Goal: Information Seeking & Learning: Compare options

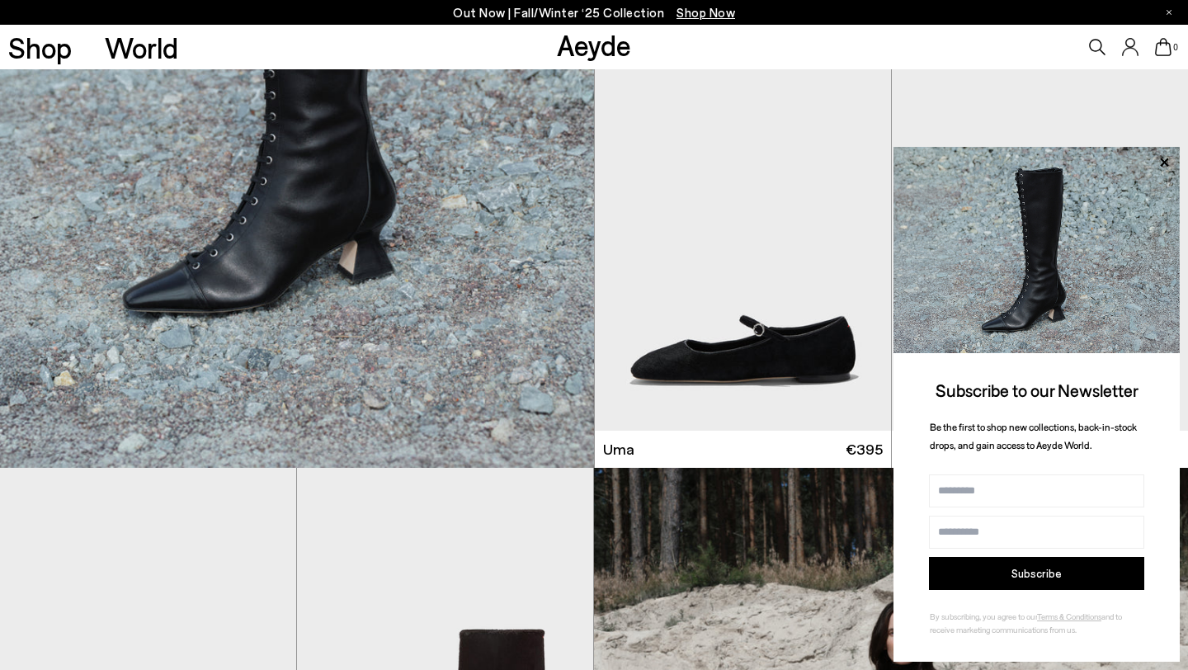
scroll to position [1867, 0]
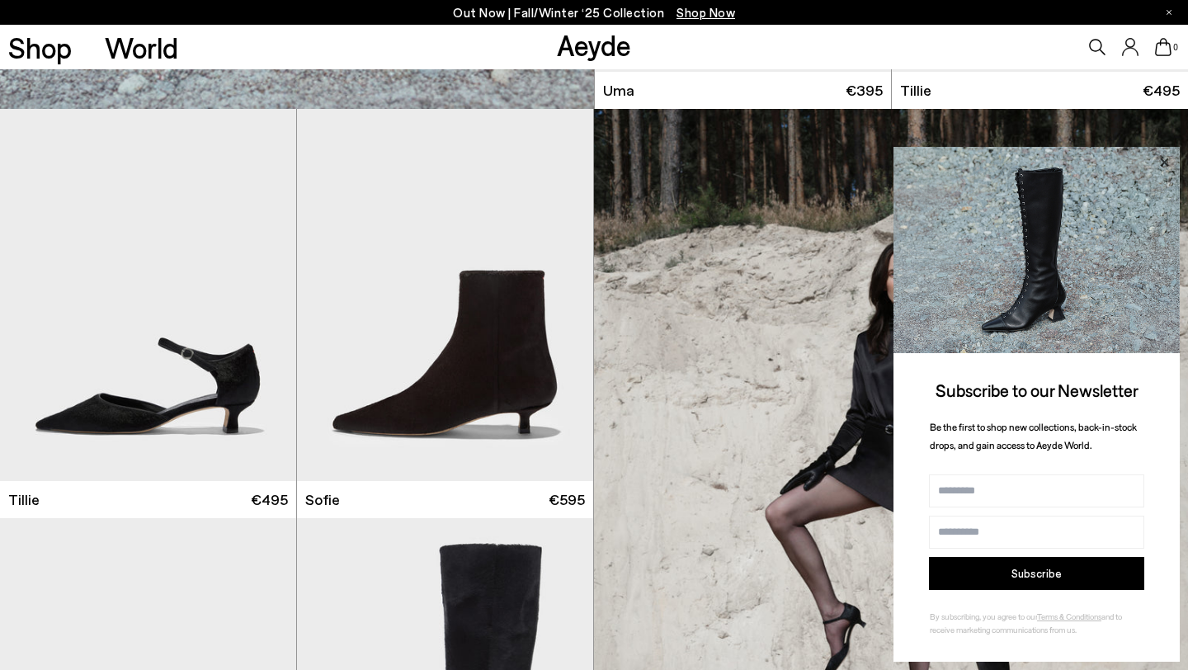
click at [1167, 161] on icon at bounding box center [1163, 162] width 21 height 21
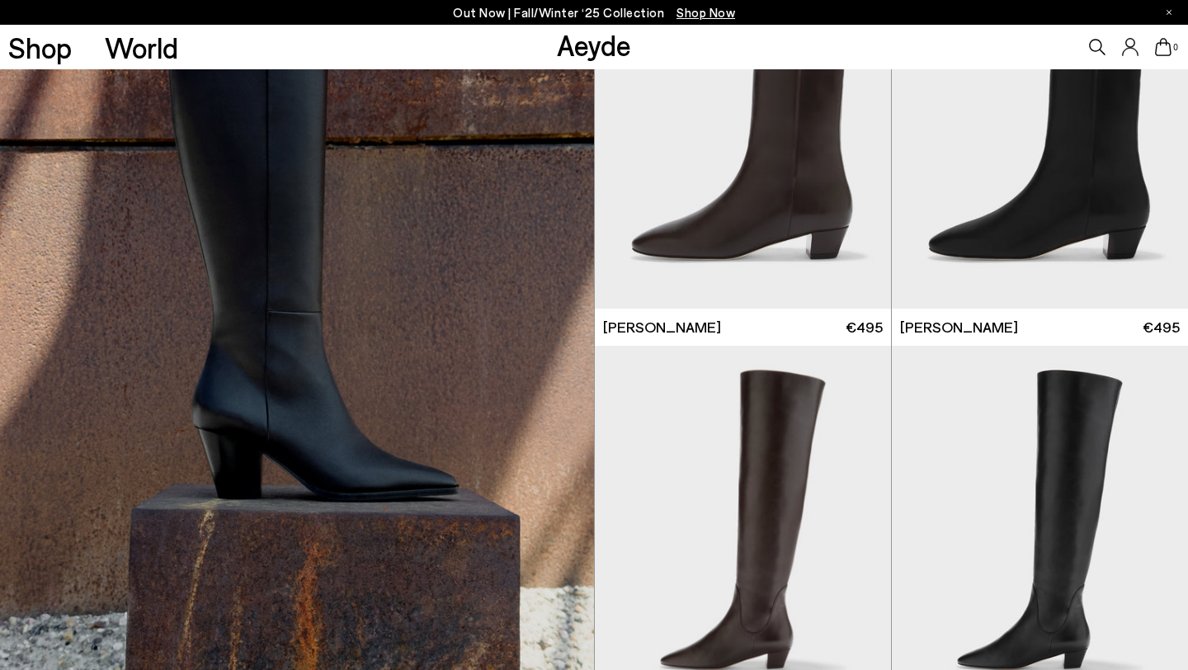
scroll to position [8361, 0]
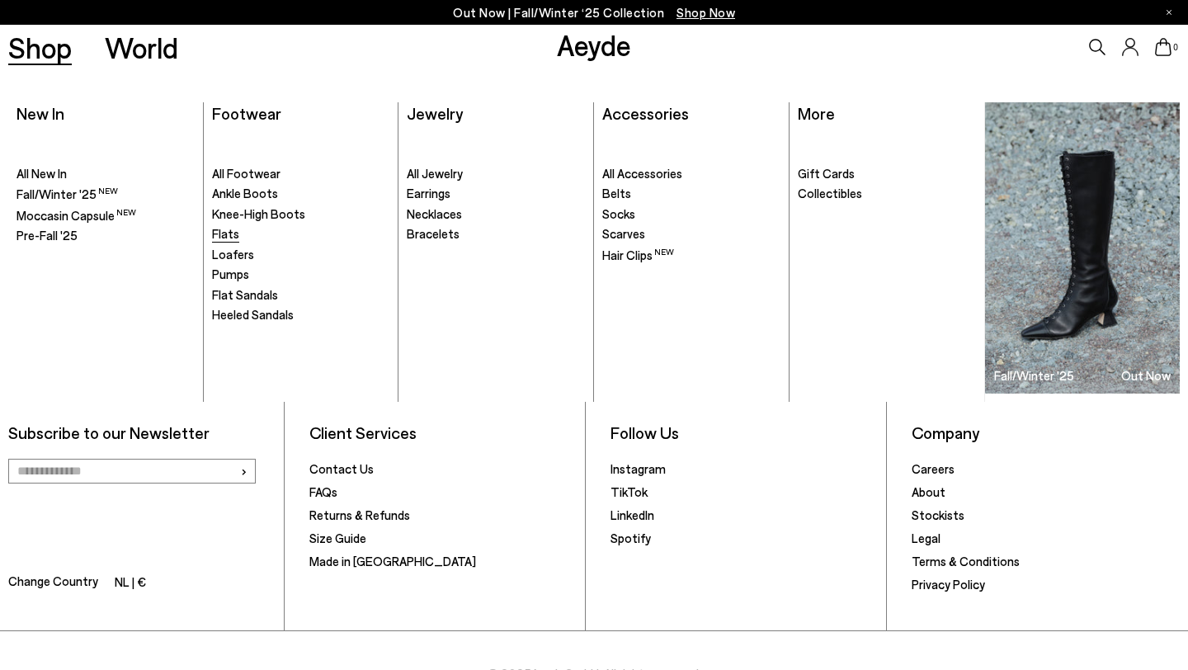
click at [225, 233] on span "Flats" at bounding box center [225, 233] width 27 height 15
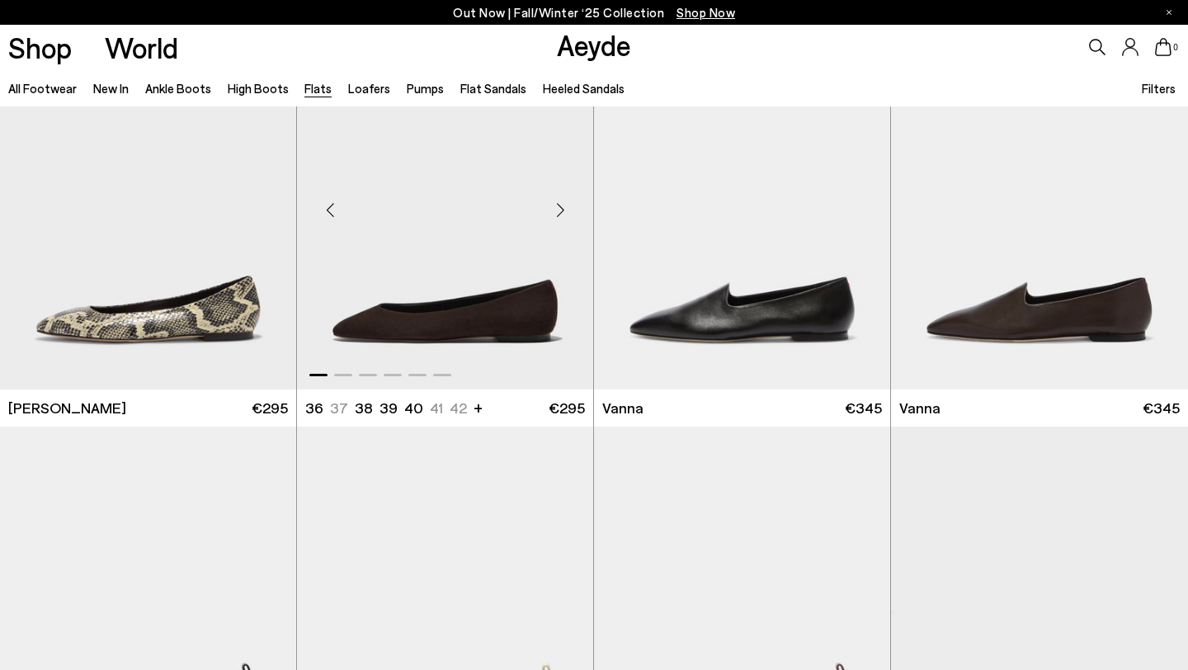
click at [569, 205] on div "Next slide" at bounding box center [559, 209] width 49 height 49
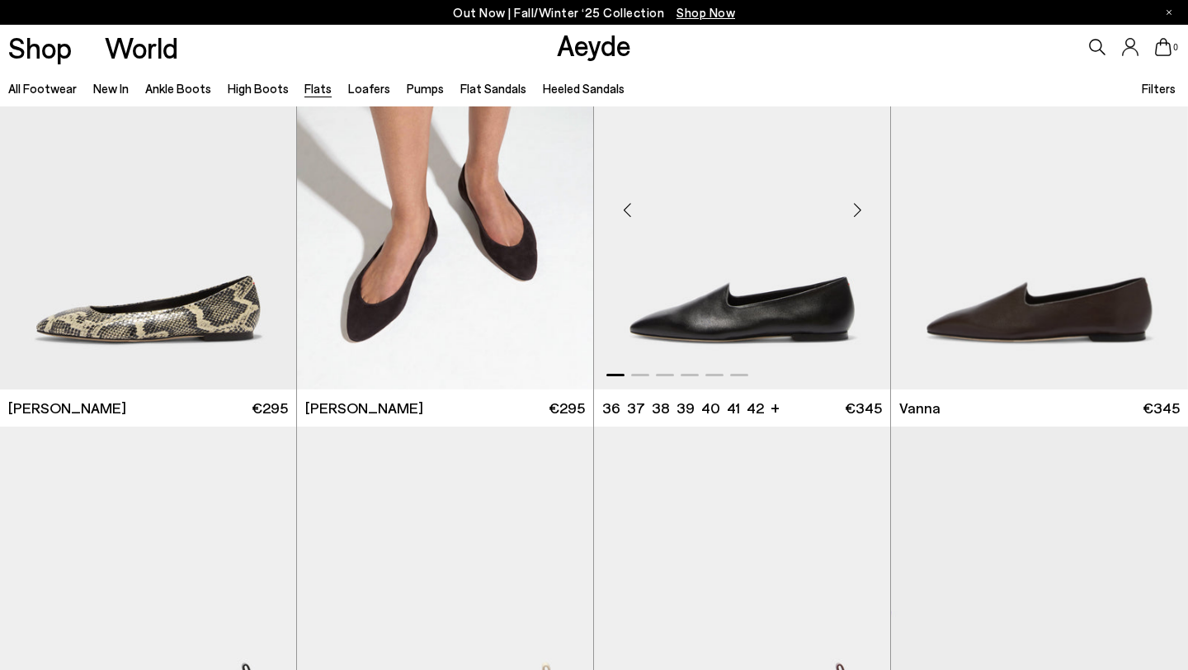
click at [852, 210] on div "Next slide" at bounding box center [856, 209] width 49 height 49
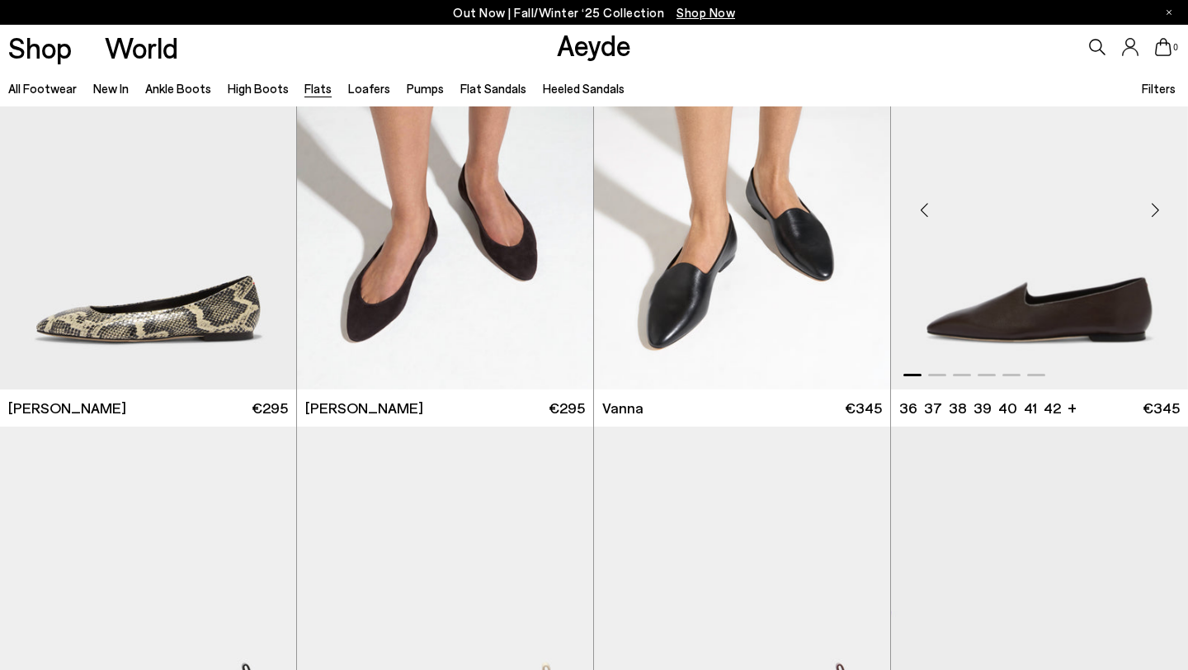
click at [1153, 201] on div "Next slide" at bounding box center [1154, 209] width 49 height 49
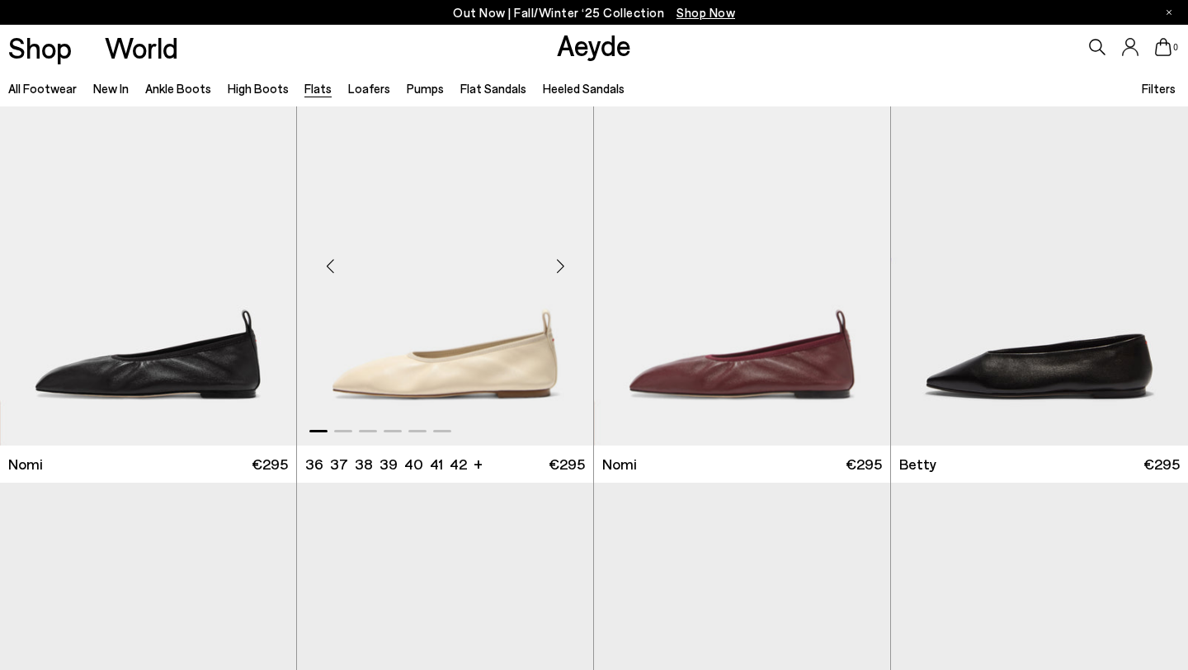
scroll to position [846, 0]
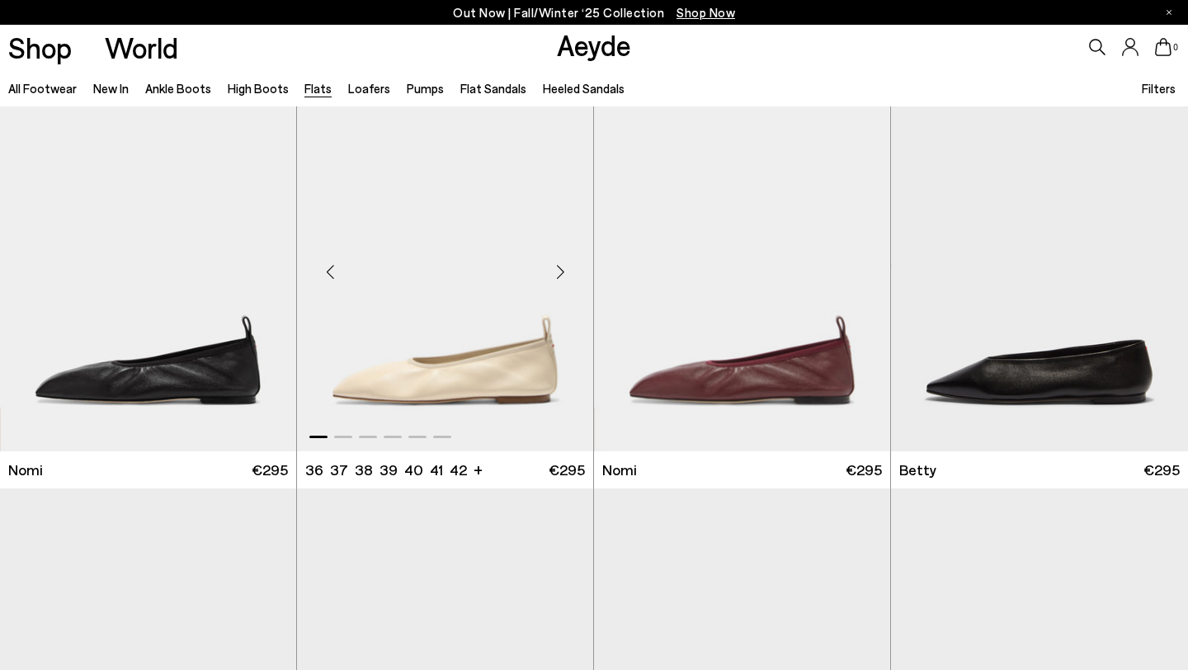
click at [568, 269] on div "Next slide" at bounding box center [559, 271] width 49 height 49
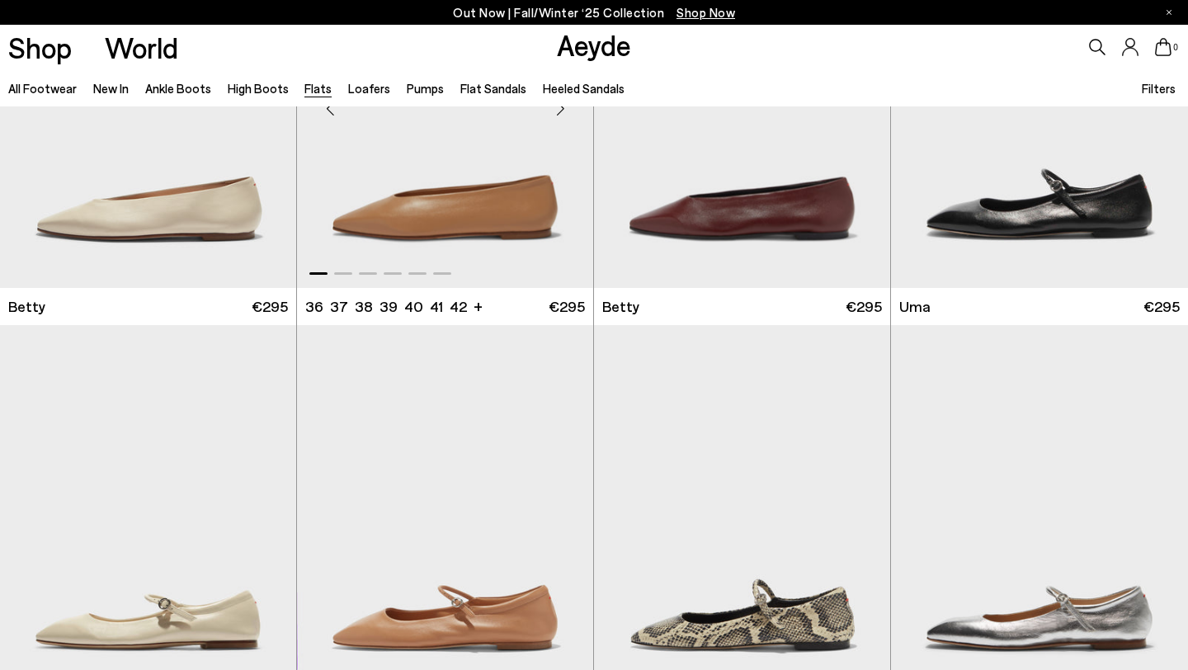
scroll to position [1279, 0]
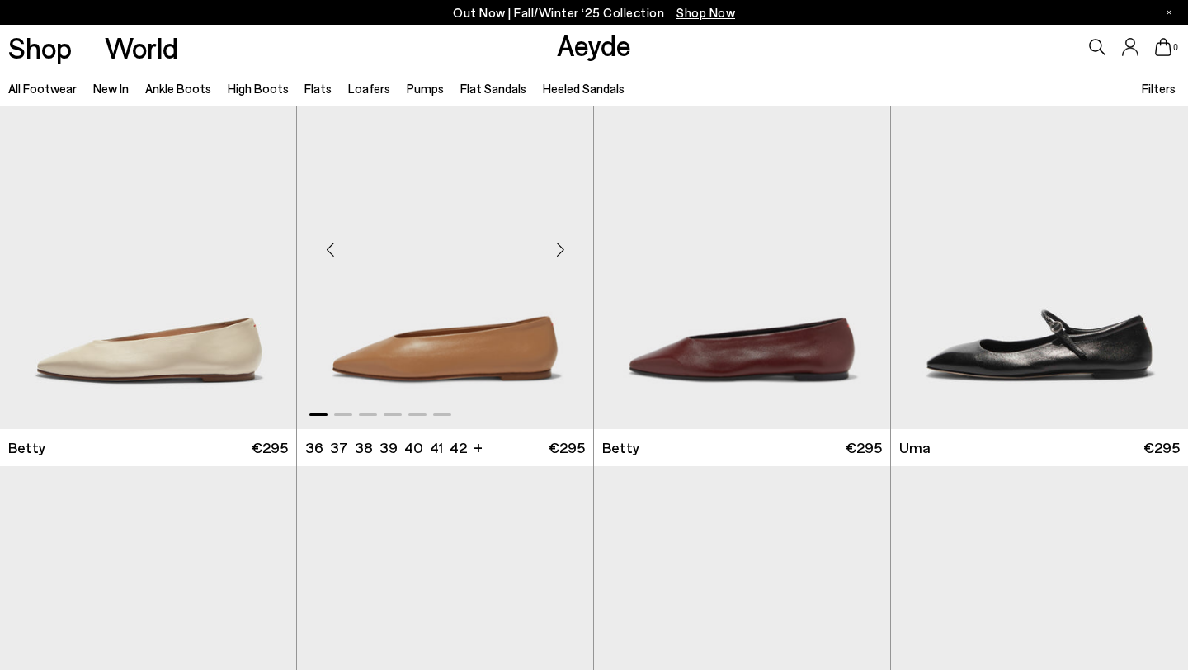
click at [558, 236] on div "Next slide" at bounding box center [559, 248] width 49 height 49
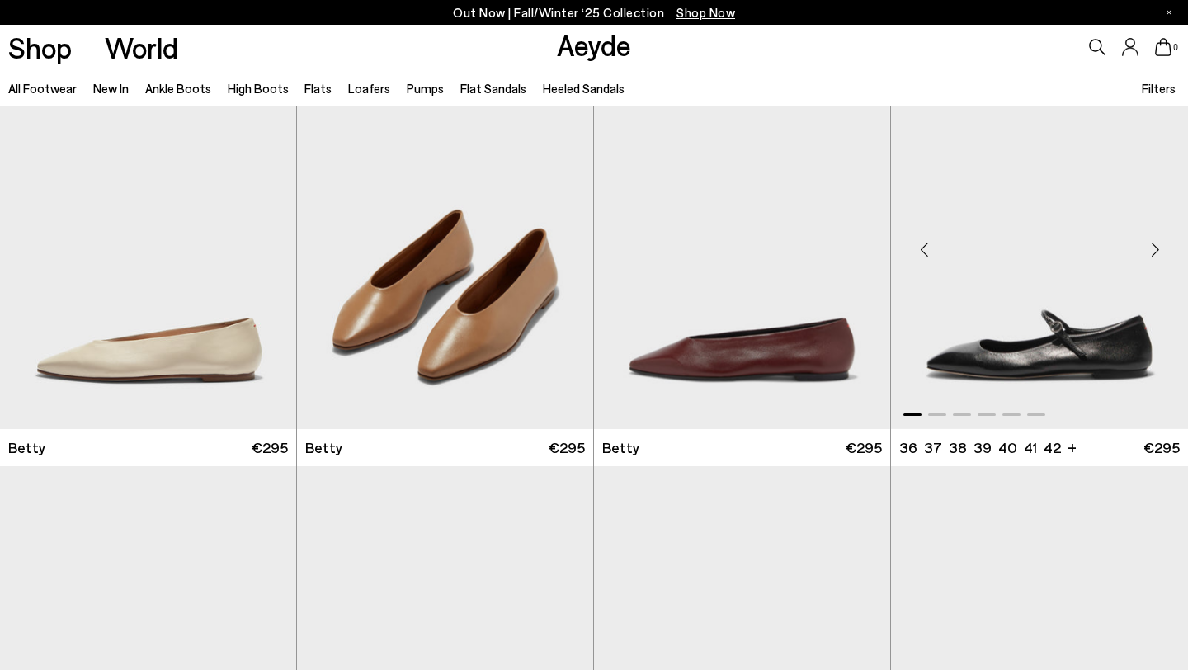
click at [1166, 239] on div "Next slide" at bounding box center [1154, 248] width 49 height 49
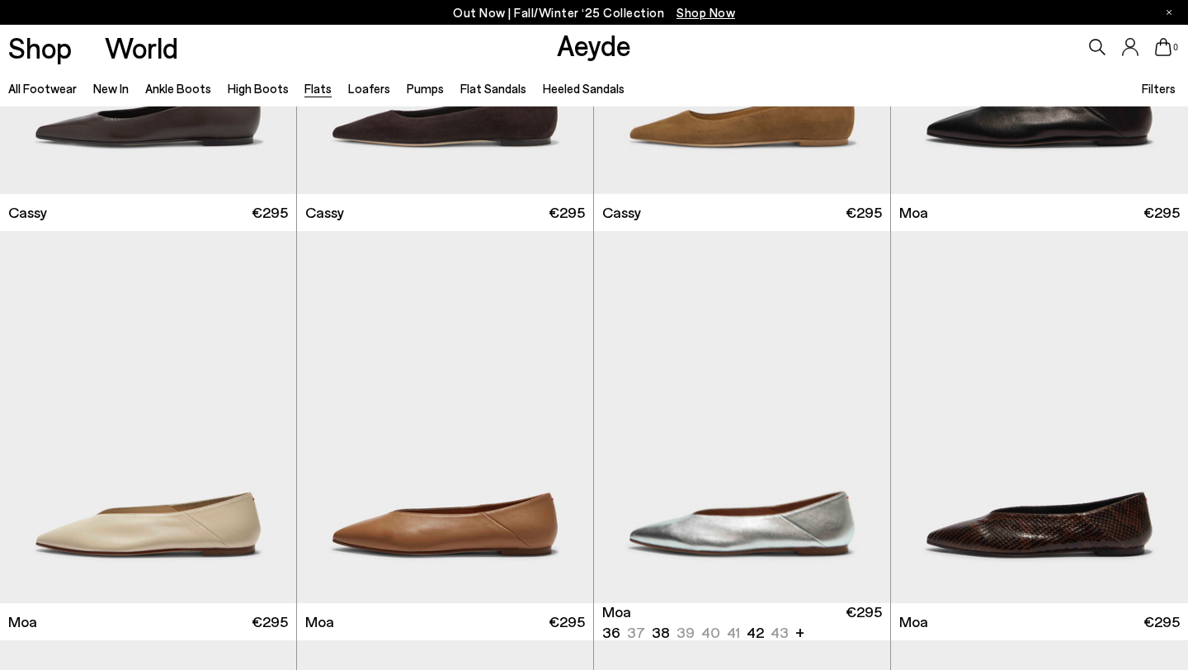
scroll to position [2898, 0]
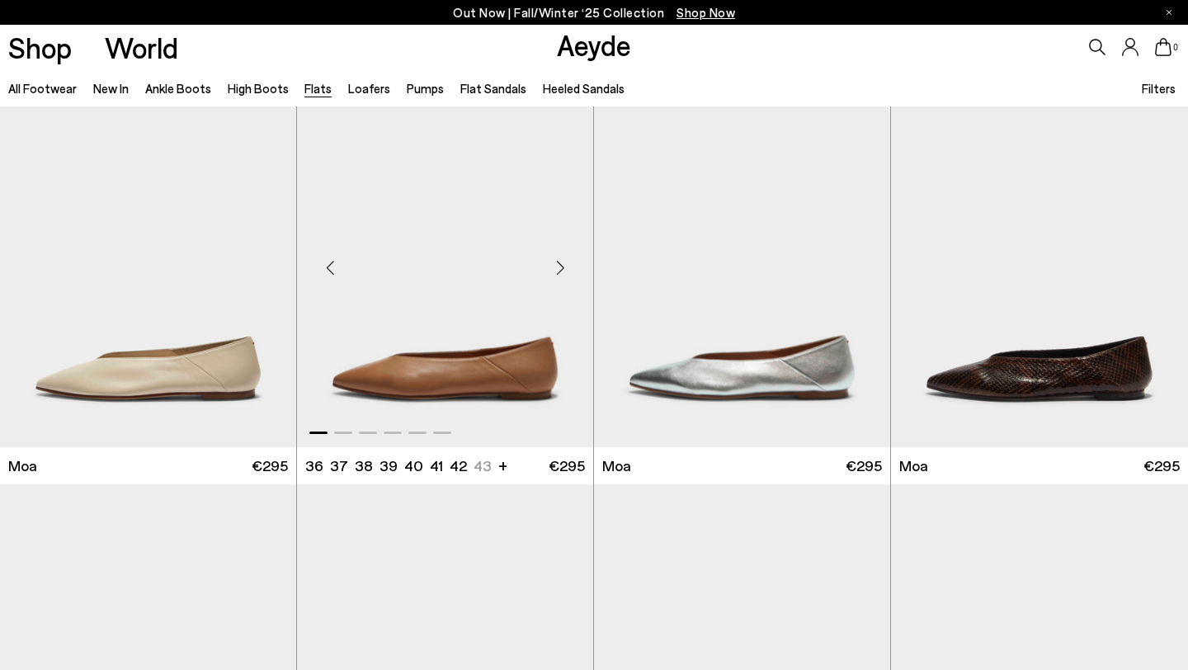
click at [564, 262] on div "Next slide" at bounding box center [559, 267] width 49 height 49
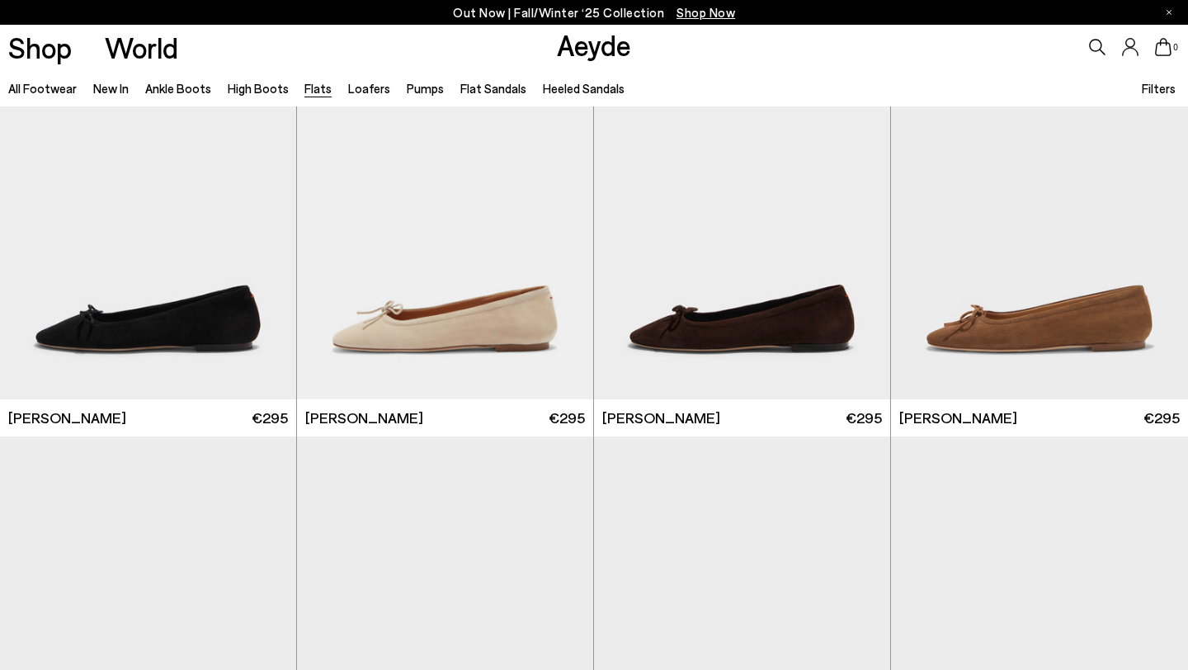
scroll to position [4279, 0]
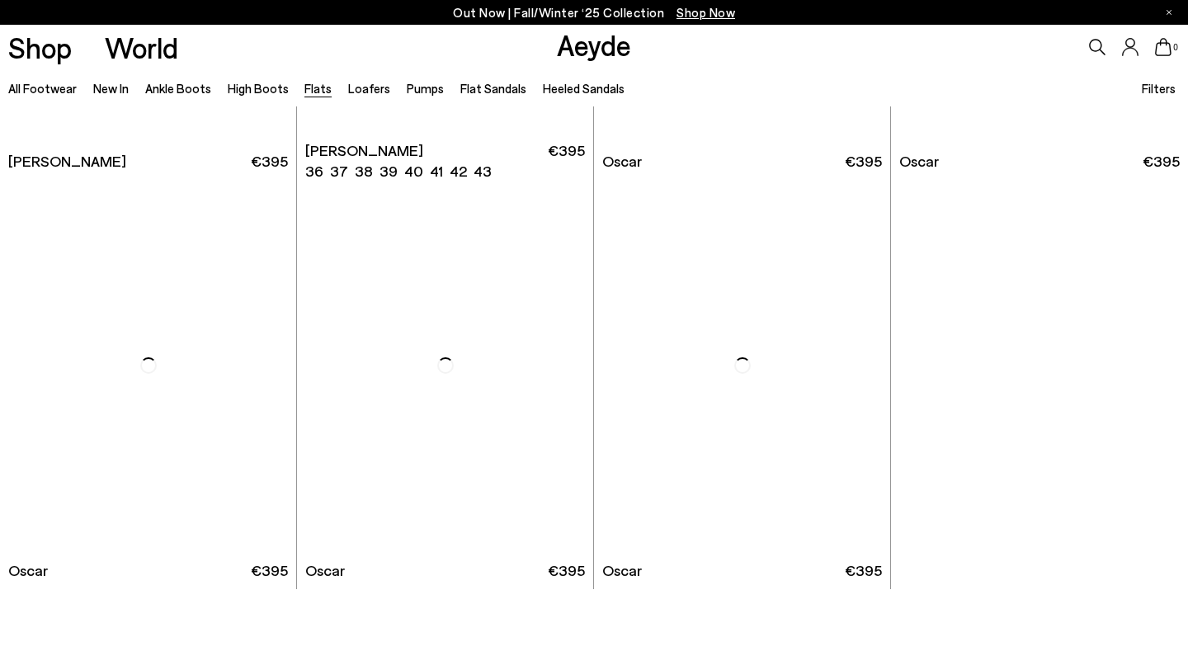
scroll to position [8661, 0]
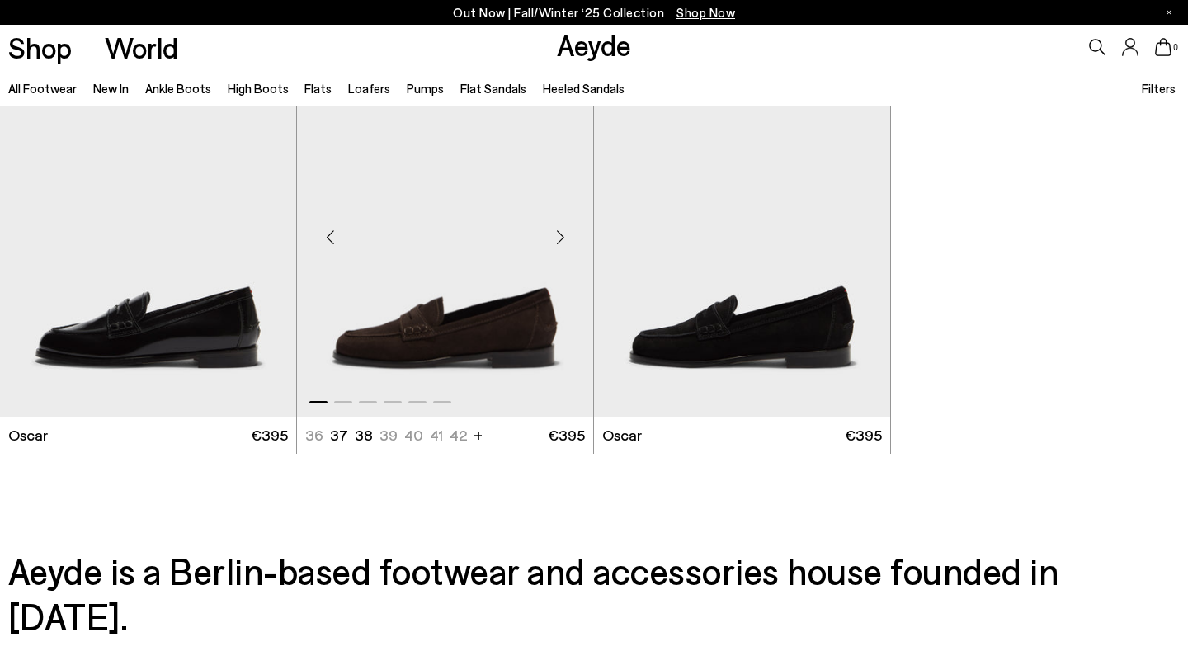
click at [558, 237] on div "Next slide" at bounding box center [559, 236] width 49 height 49
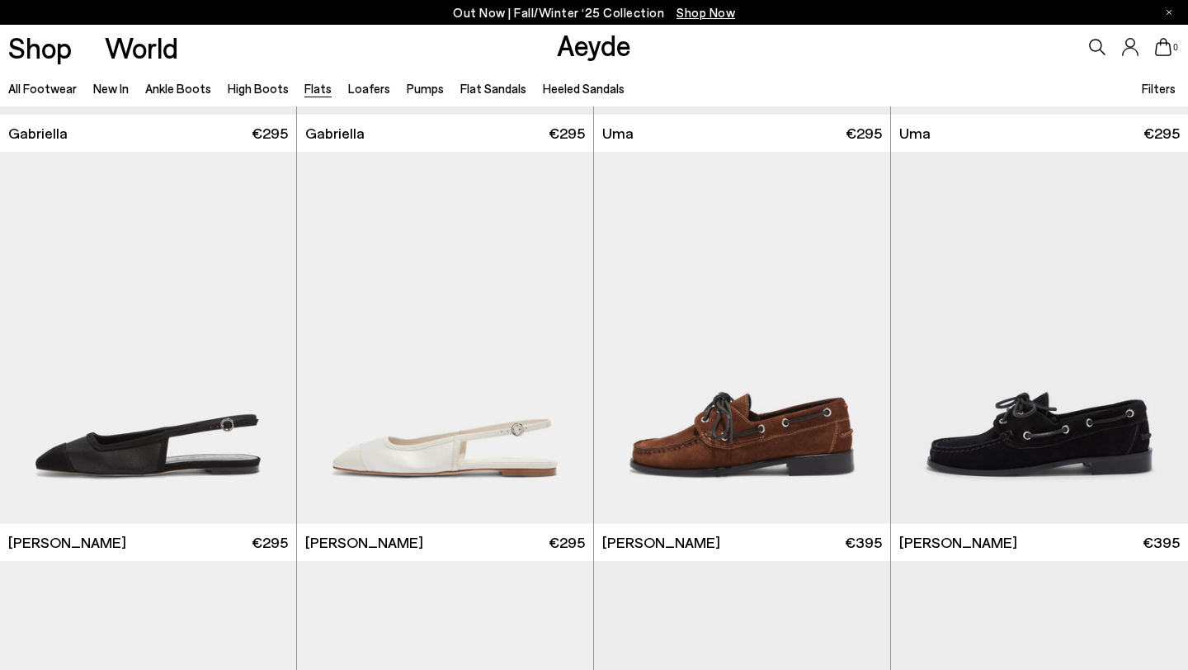
scroll to position [7001, 0]
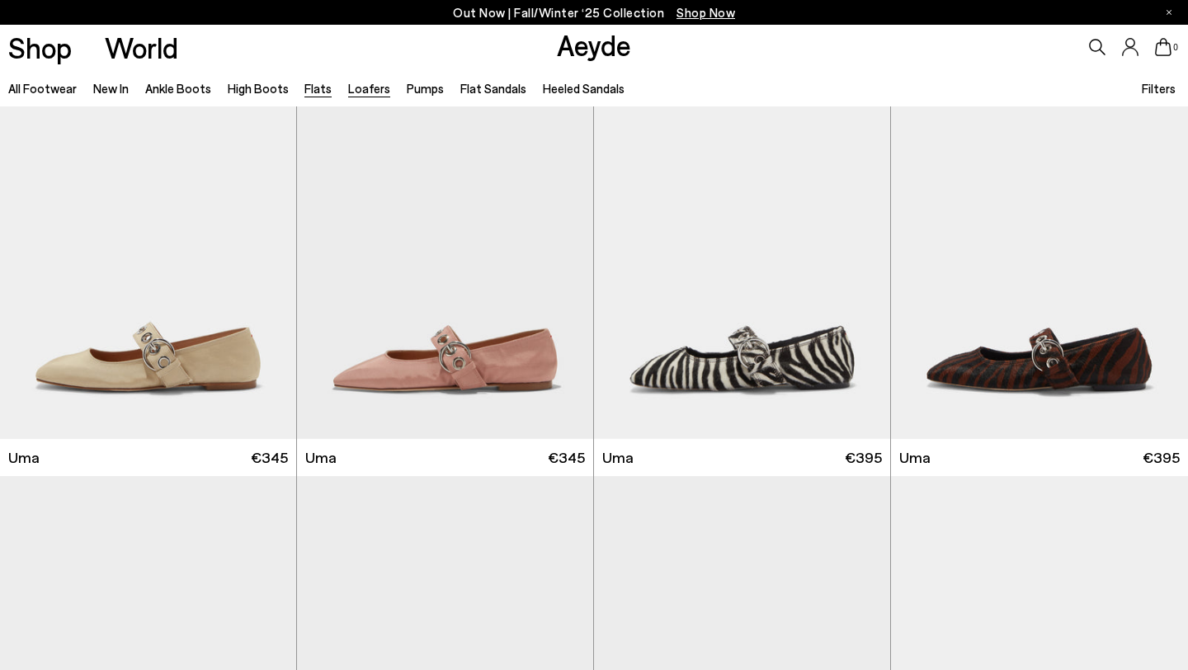
click at [349, 93] on link "Loafers" at bounding box center [369, 88] width 42 height 15
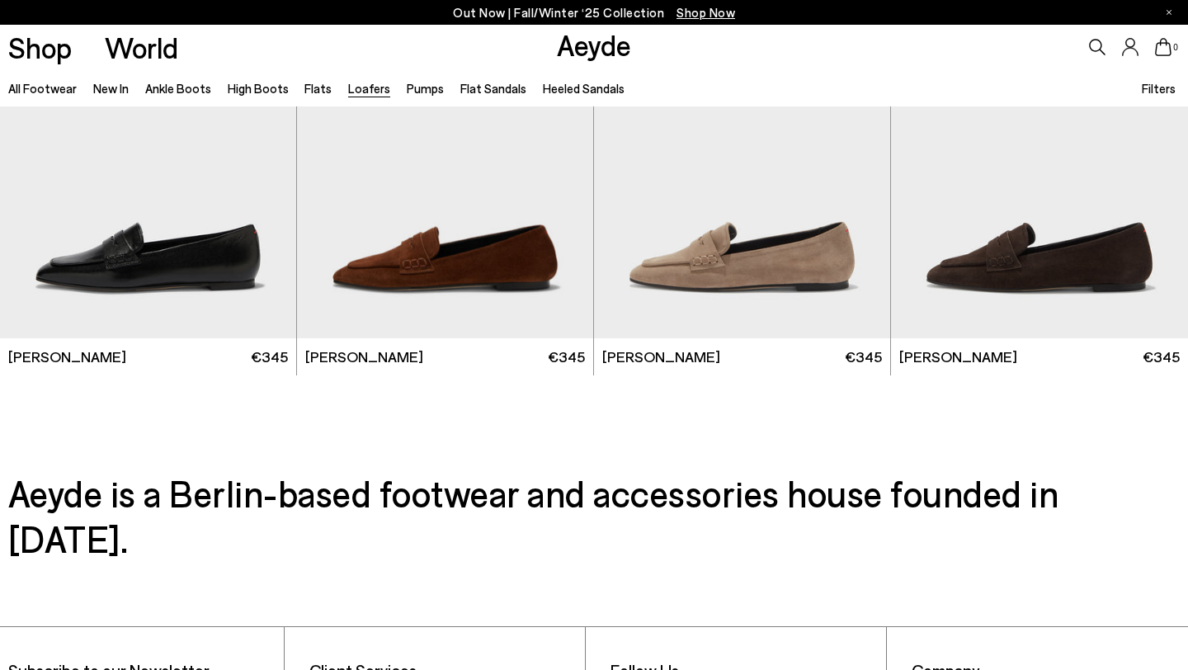
scroll to position [3245, 0]
